Goal: Transaction & Acquisition: Purchase product/service

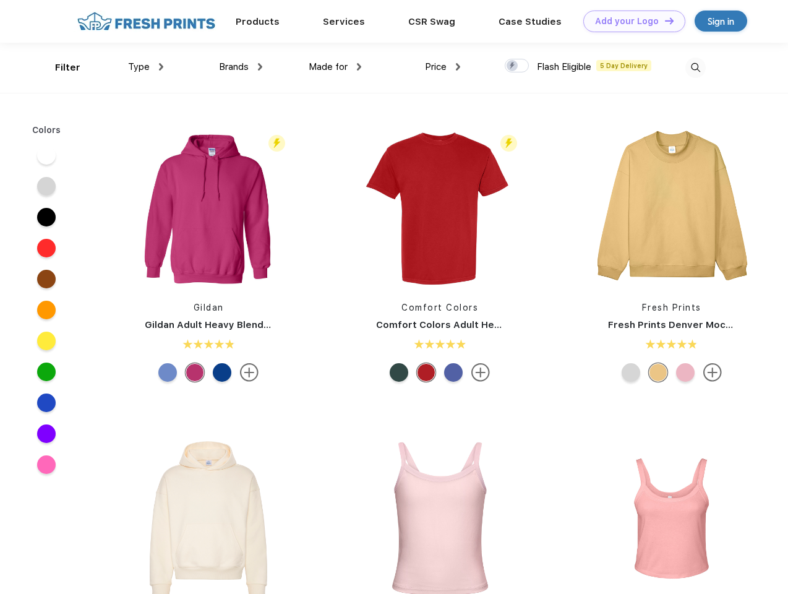
click at [629, 21] on link "Add your Logo Design Tool" at bounding box center [634, 22] width 102 height 22
click at [0, 0] on div "Design Tool" at bounding box center [0, 0] width 0 height 0
click at [663, 20] on link "Add your Logo Design Tool" at bounding box center [634, 22] width 102 height 22
click at [59, 67] on div "Filter" at bounding box center [67, 68] width 25 height 14
click at [146, 67] on span "Type" at bounding box center [139, 66] width 22 height 11
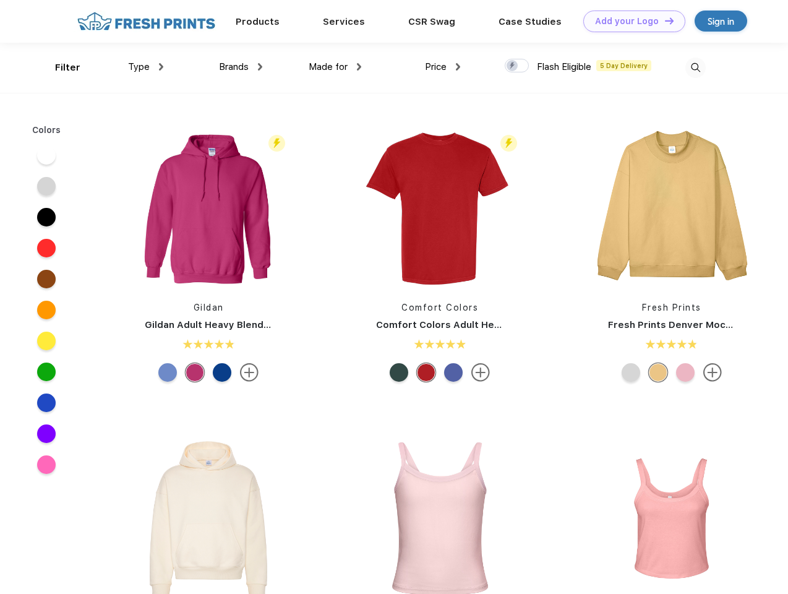
click at [240, 67] on span "Brands" at bounding box center [234, 66] width 30 height 11
click at [335, 67] on span "Made for" at bounding box center [328, 66] width 39 height 11
click at [443, 67] on span "Price" at bounding box center [436, 66] width 22 height 11
click at [517, 66] on div at bounding box center [516, 66] width 24 height 14
click at [513, 66] on input "checkbox" at bounding box center [508, 62] width 8 height 8
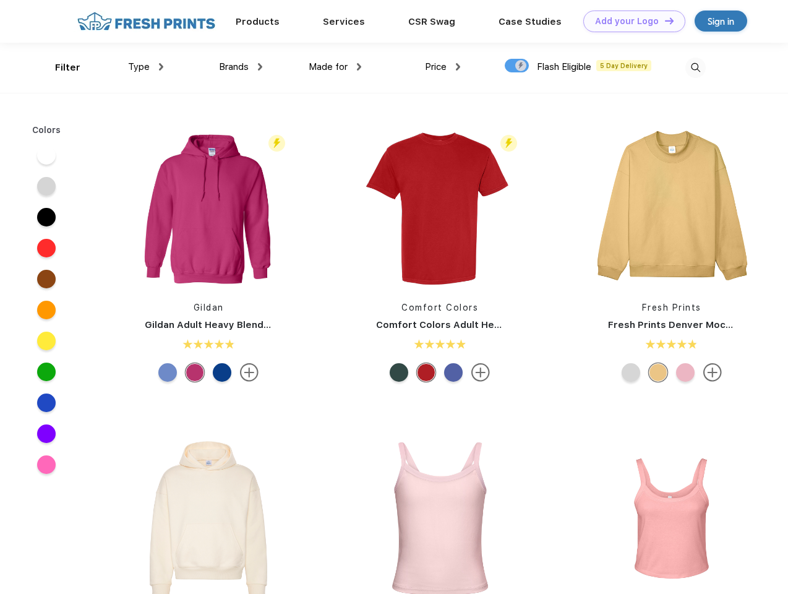
click at [695, 67] on img at bounding box center [695, 67] width 20 height 20
